Goal: Book appointment/travel/reservation

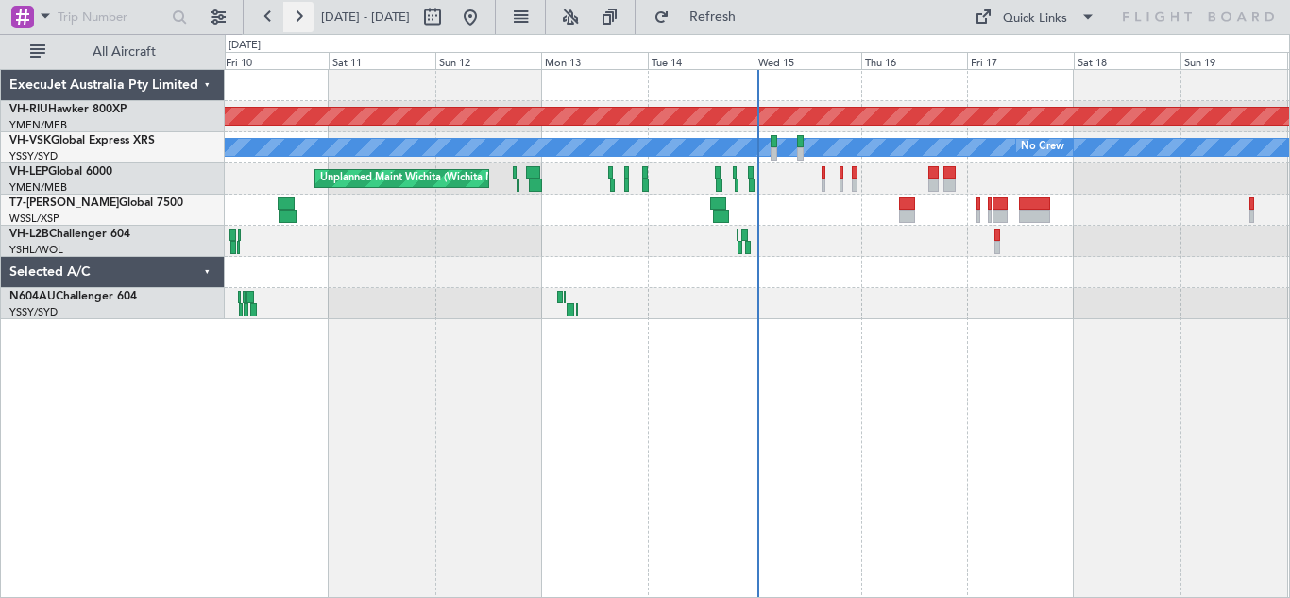
click at [301, 14] on button at bounding box center [298, 17] width 30 height 30
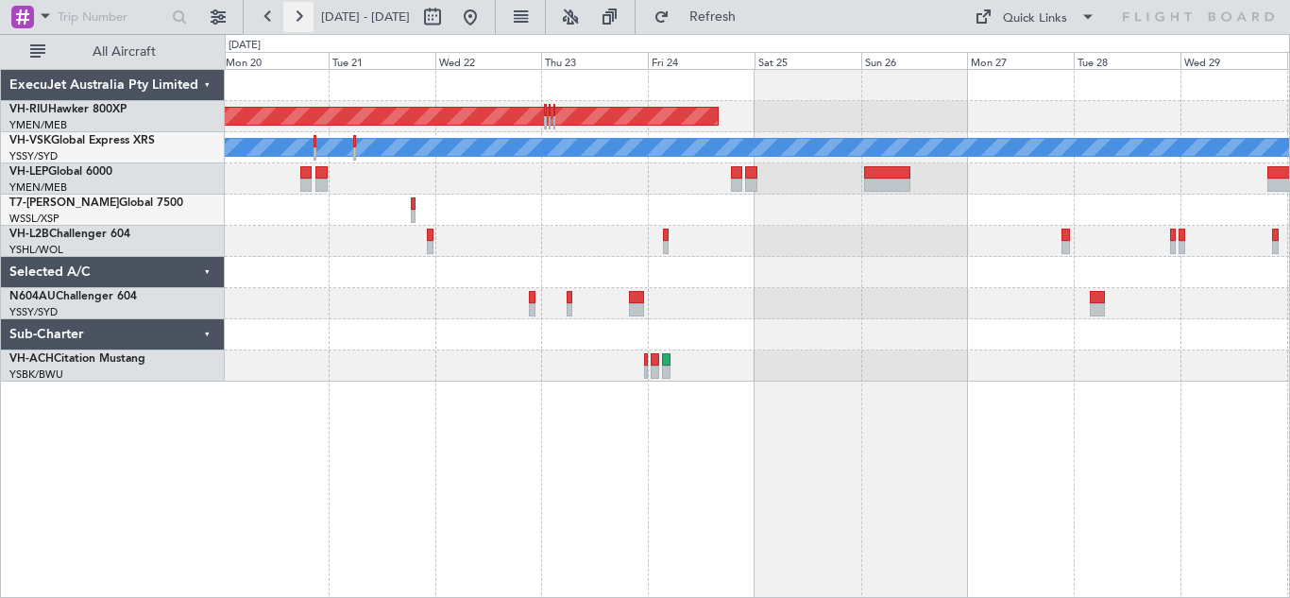
click at [301, 14] on button at bounding box center [298, 17] width 30 height 30
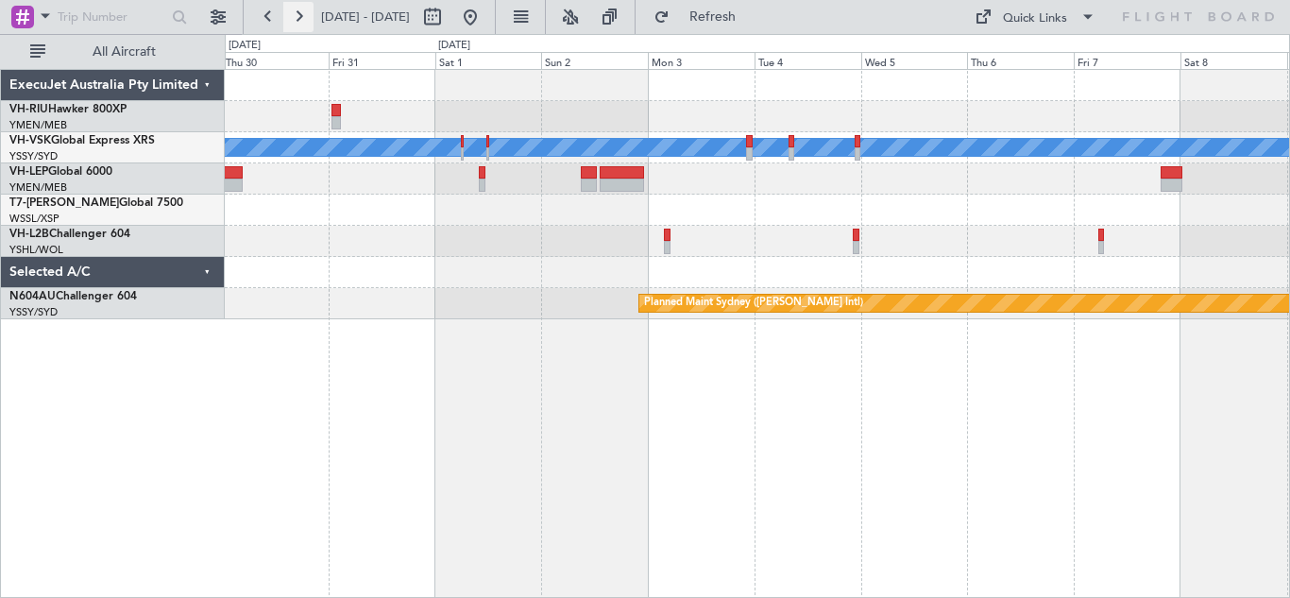
click at [301, 14] on button at bounding box center [298, 17] width 30 height 30
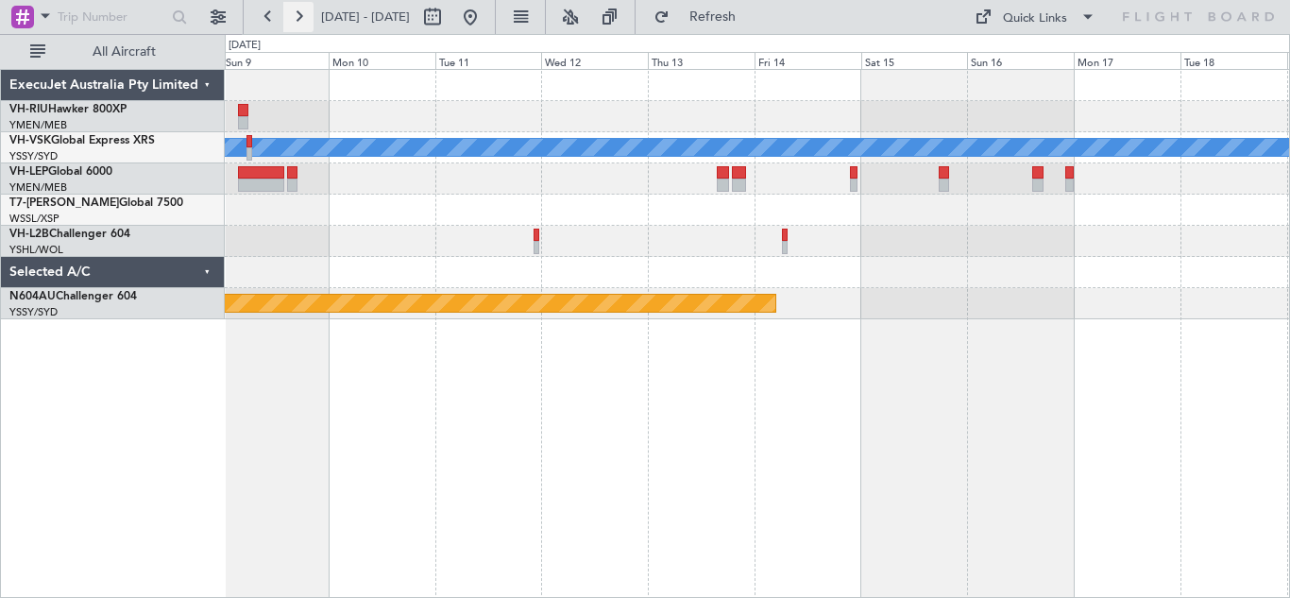
click at [301, 14] on button at bounding box center [298, 17] width 30 height 30
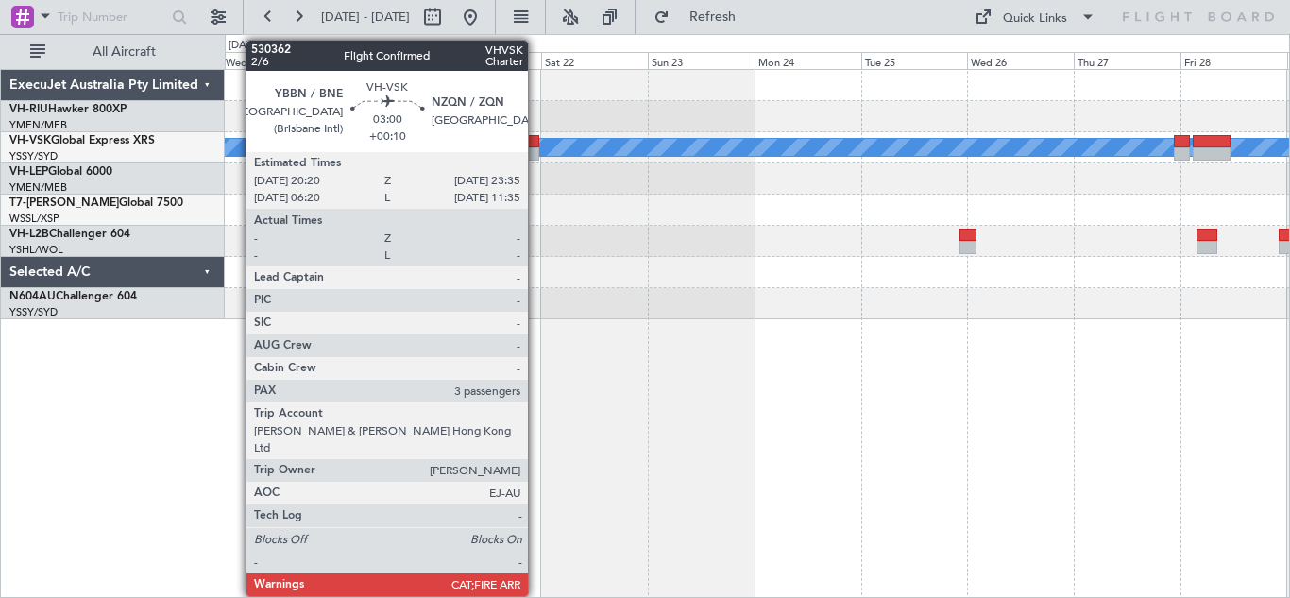
click at [536, 150] on div at bounding box center [531, 153] width 15 height 13
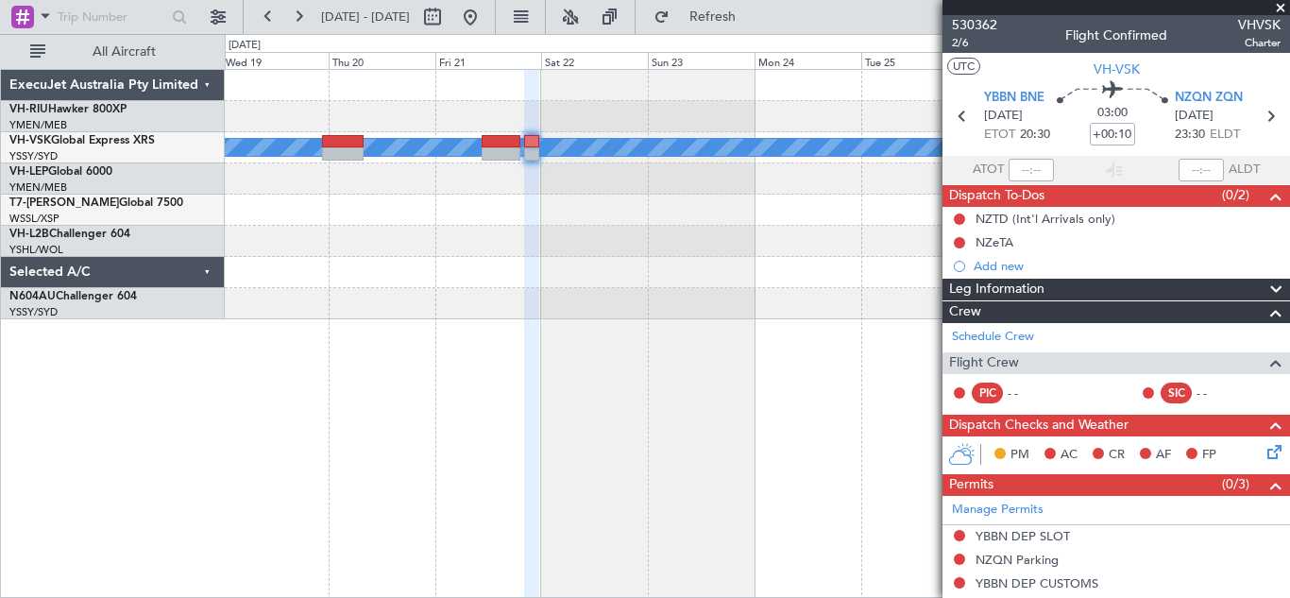
click at [1284, 8] on span at bounding box center [1280, 8] width 19 height 17
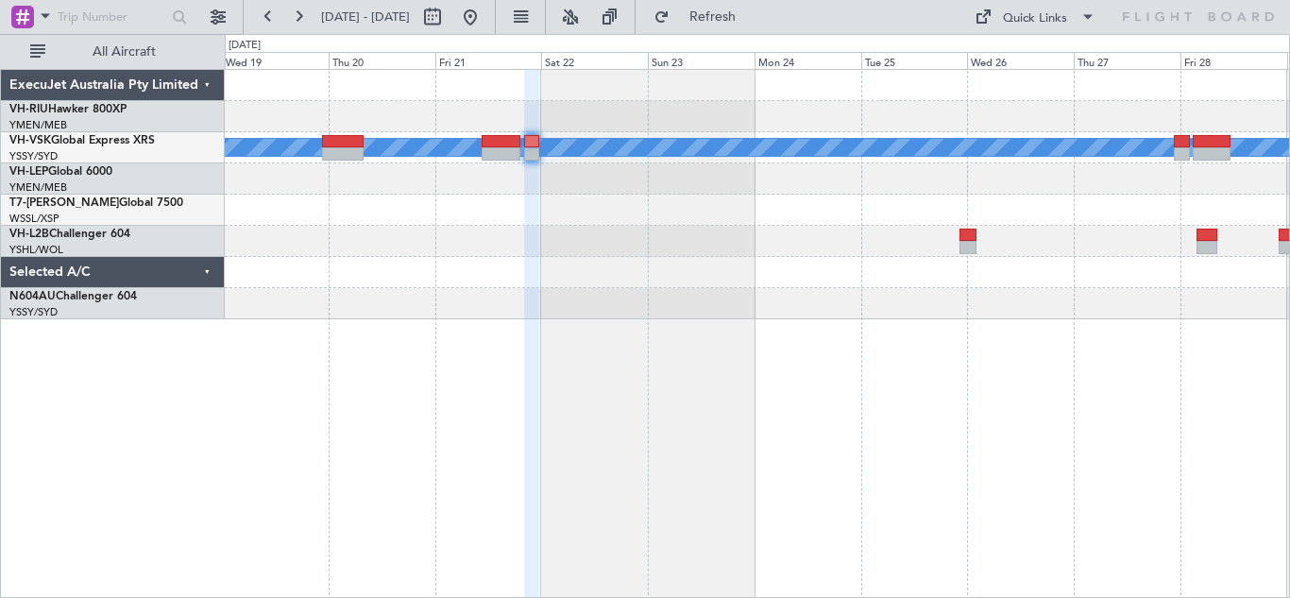
type input "0"
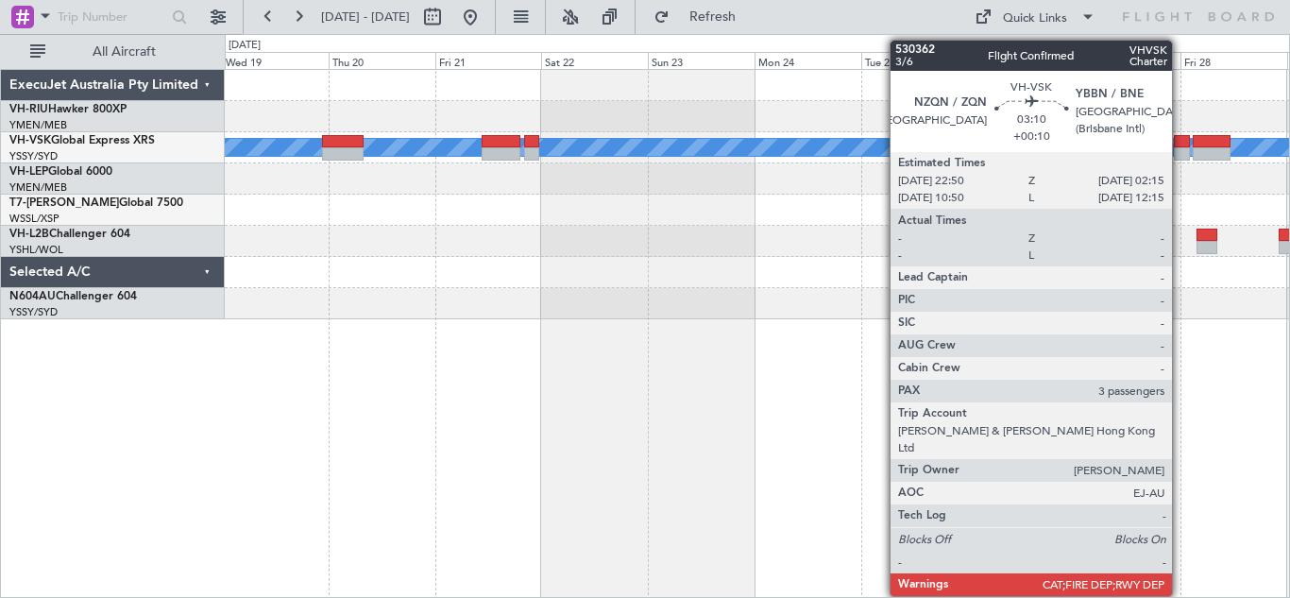
click at [1180, 150] on div at bounding box center [1182, 153] width 16 height 13
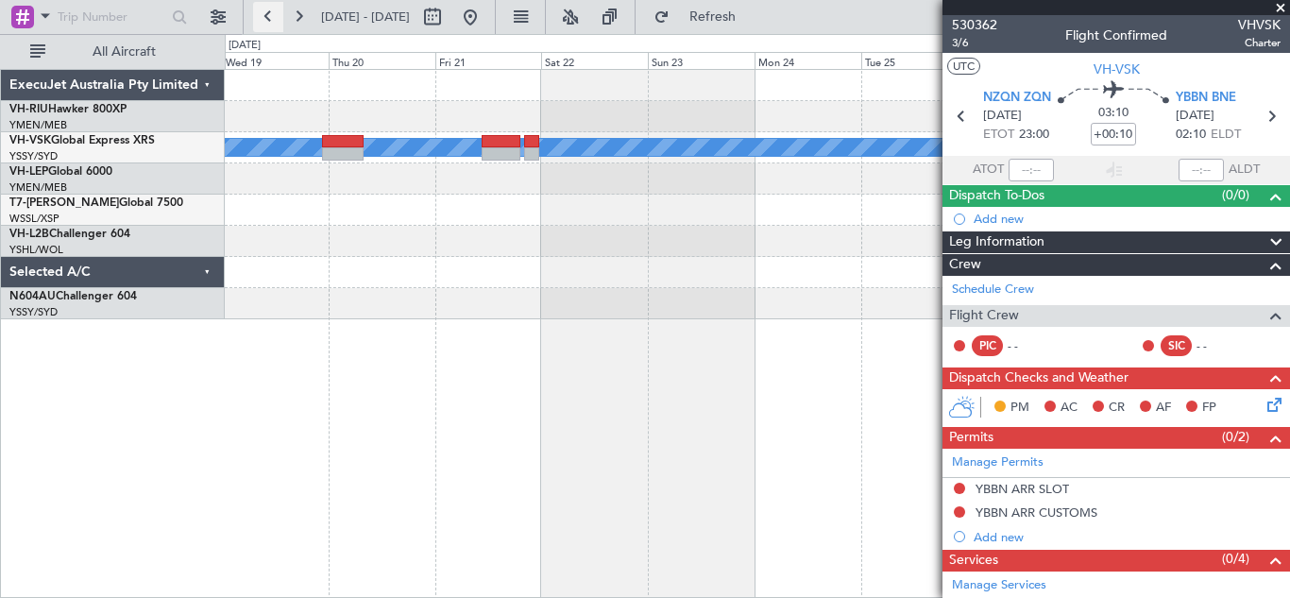
click at [270, 12] on button at bounding box center [268, 17] width 30 height 30
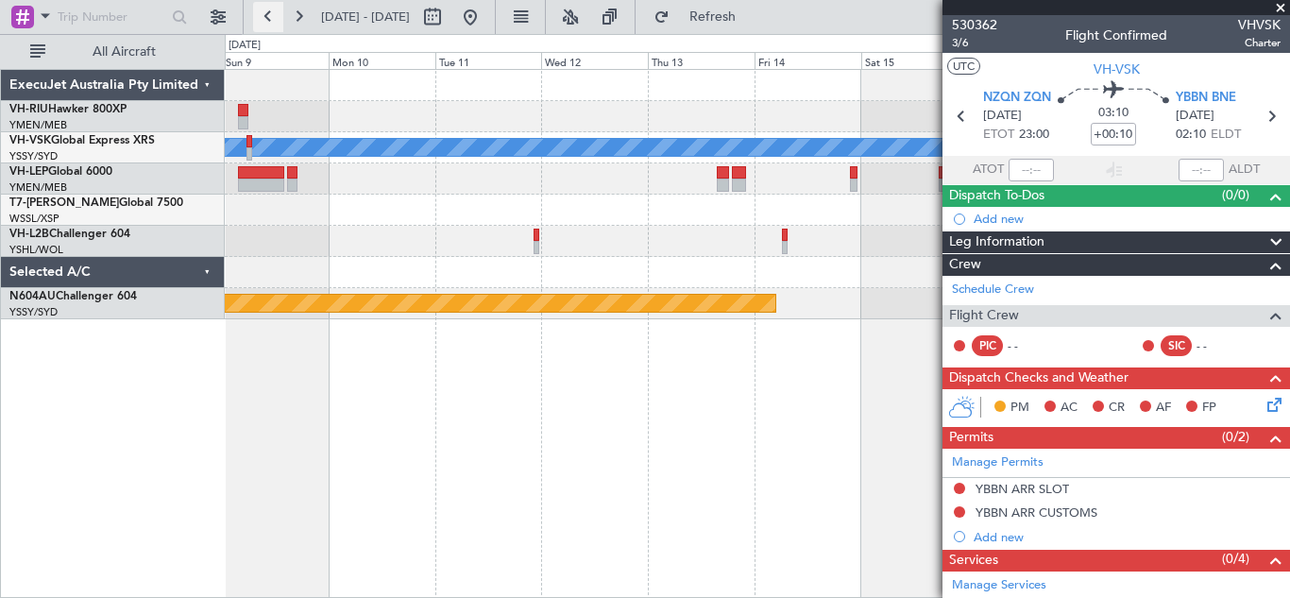
click at [270, 12] on button at bounding box center [268, 17] width 30 height 30
